Goal: Task Accomplishment & Management: Manage account settings

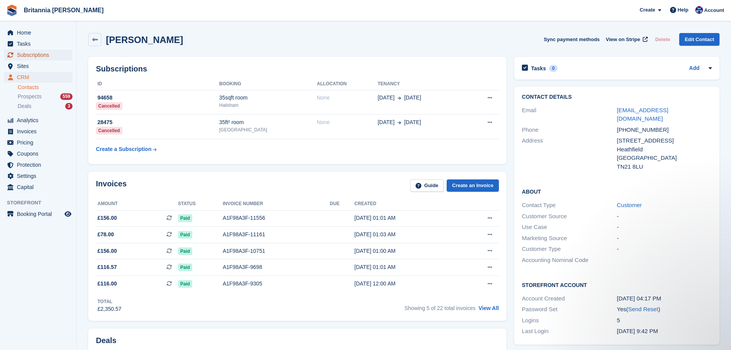
click at [32, 54] on span "Subscriptions" at bounding box center [40, 54] width 46 height 11
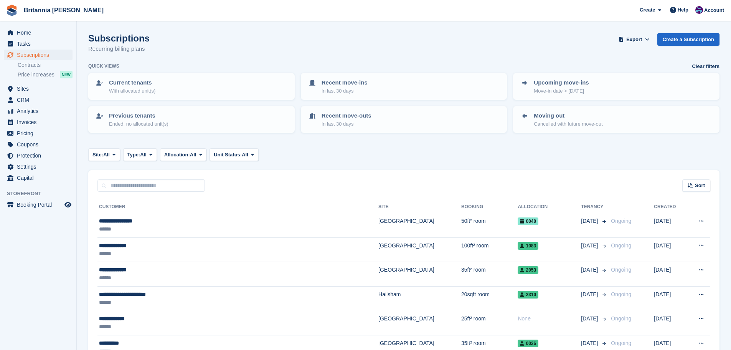
click at [139, 178] on div "Sort Sort by Customer name Date created Move in date Move out date Created (old…" at bounding box center [403, 181] width 631 height 22
click at [132, 191] on input "text" at bounding box center [150, 185] width 107 height 13
type input "****"
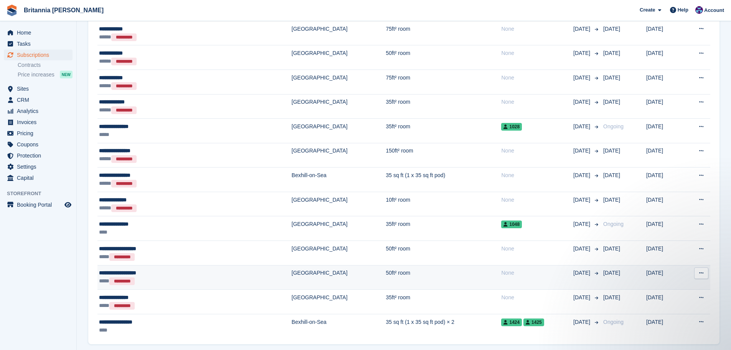
scroll to position [487, 0]
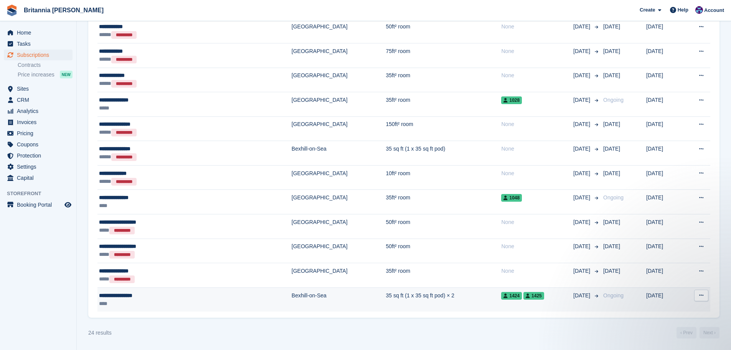
click at [292, 302] on td "Bexhill-on-Sea" at bounding box center [339, 299] width 94 height 24
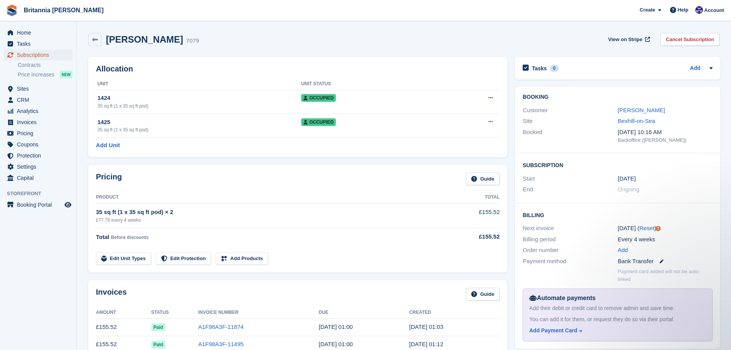
click at [28, 55] on span "Subscriptions" at bounding box center [40, 54] width 46 height 11
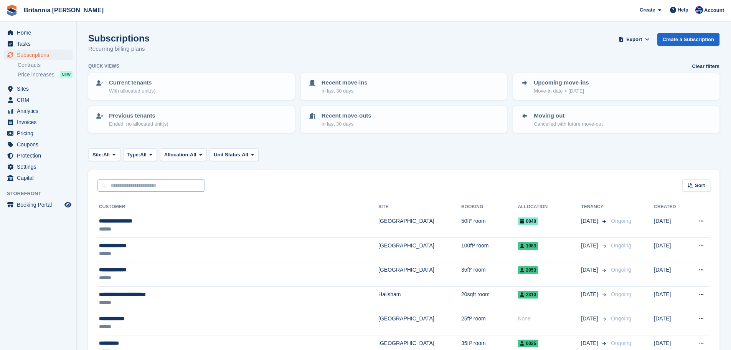
drag, startPoint x: 130, startPoint y: 169, endPoint x: 133, endPoint y: 181, distance: 12.6
click at [133, 181] on input "text" at bounding box center [150, 185] width 107 height 13
type input "*"
type input "*****"
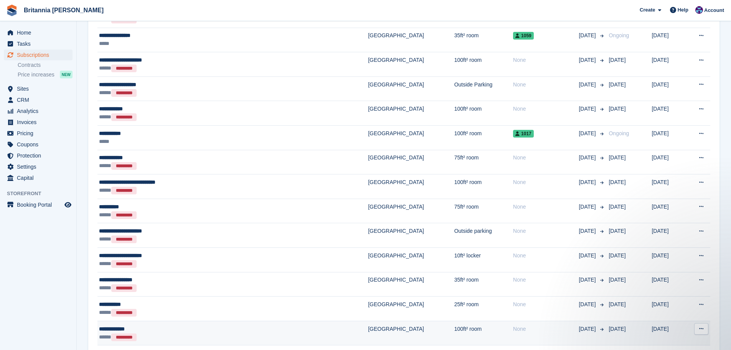
scroll to position [729, 0]
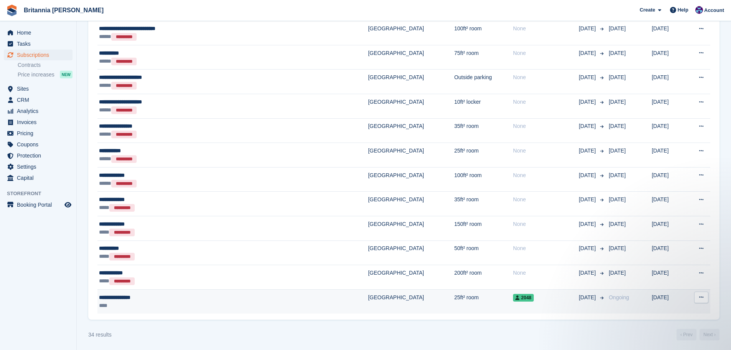
click at [170, 300] on div "**********" at bounding box center [186, 297] width 174 height 8
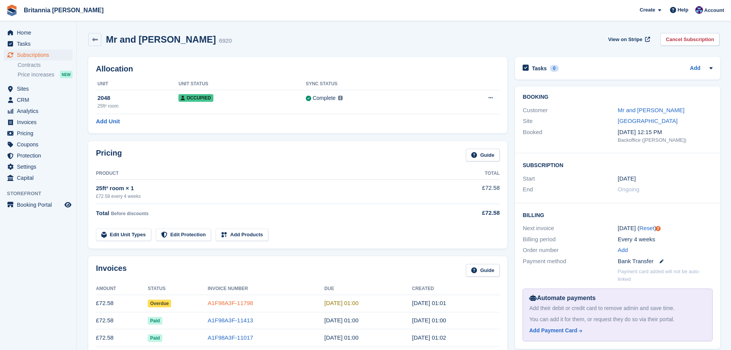
click at [234, 306] on link "A1F98A3F-11798" at bounding box center [230, 302] width 45 height 7
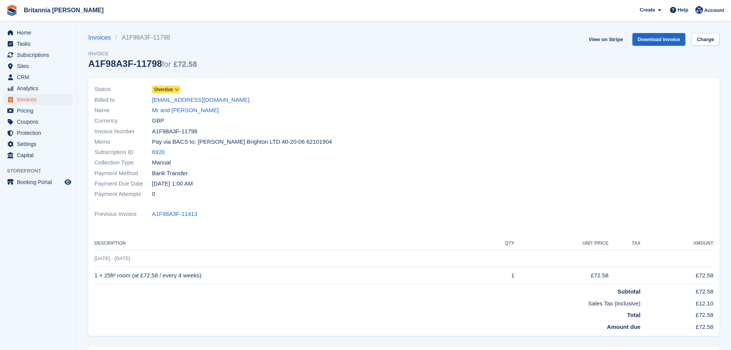
click at [175, 89] on icon at bounding box center [177, 89] width 4 height 5
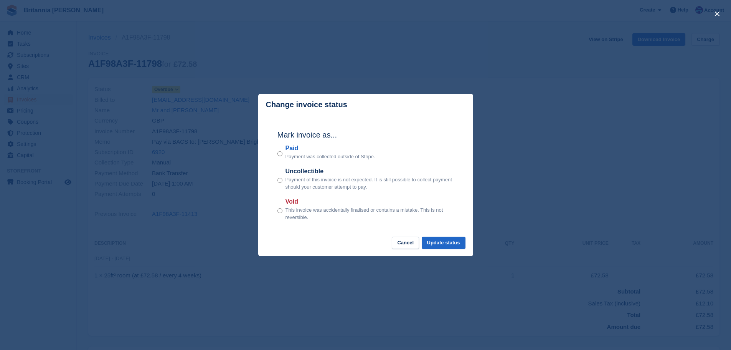
click at [292, 148] on label "Paid" at bounding box center [330, 147] width 90 height 9
click at [433, 239] on button "Update status" at bounding box center [444, 242] width 44 height 13
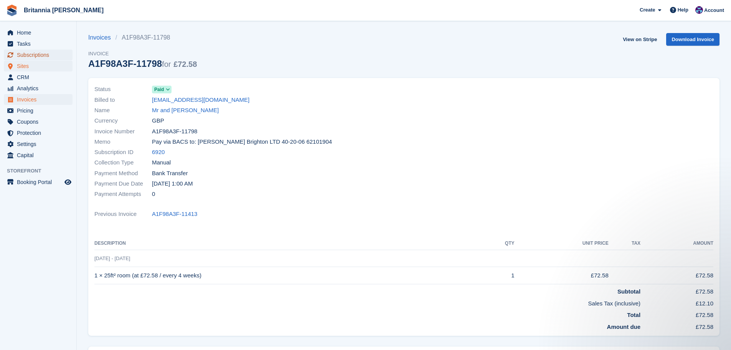
click at [47, 51] on span "Subscriptions" at bounding box center [40, 54] width 46 height 11
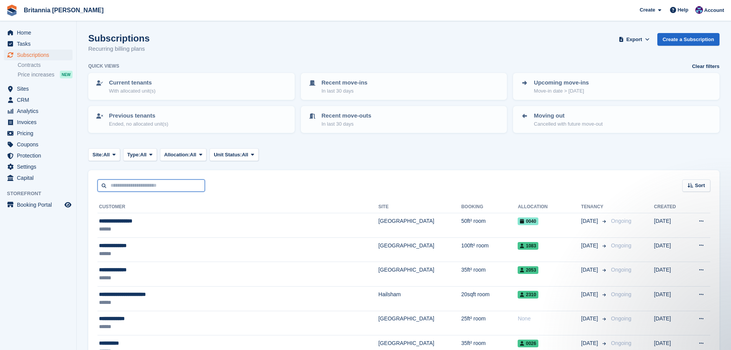
click at [186, 188] on input "text" at bounding box center [150, 185] width 107 height 13
type input "******"
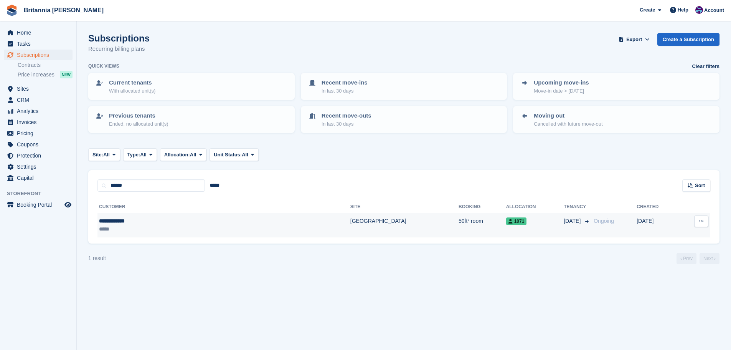
click at [350, 232] on td "[GEOGRAPHIC_DATA]" at bounding box center [404, 225] width 108 height 24
